Goal: Information Seeking & Learning: Learn about a topic

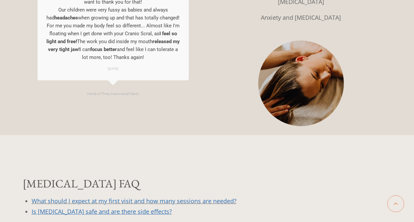
scroll to position [724, 0]
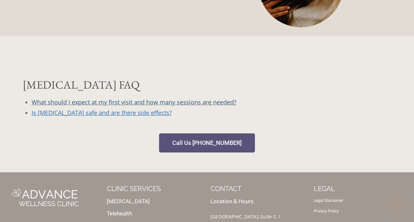
click at [216, 98] on link "What should I expect at my first visit and how many sessions are needed?" at bounding box center [134, 102] width 205 height 8
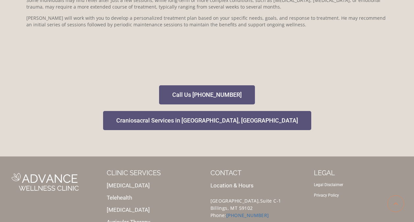
scroll to position [278, 0]
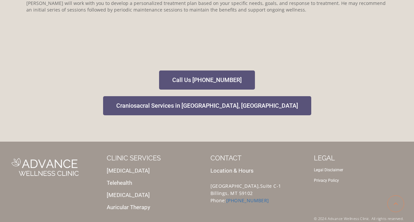
click at [118, 204] on link "Auricular Therapy" at bounding box center [128, 207] width 43 height 7
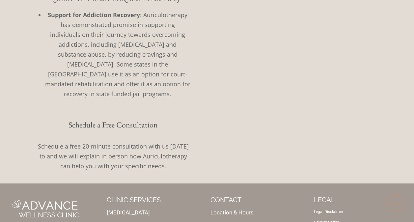
scroll to position [666, 0]
